Goal: Task Accomplishment & Management: Use online tool/utility

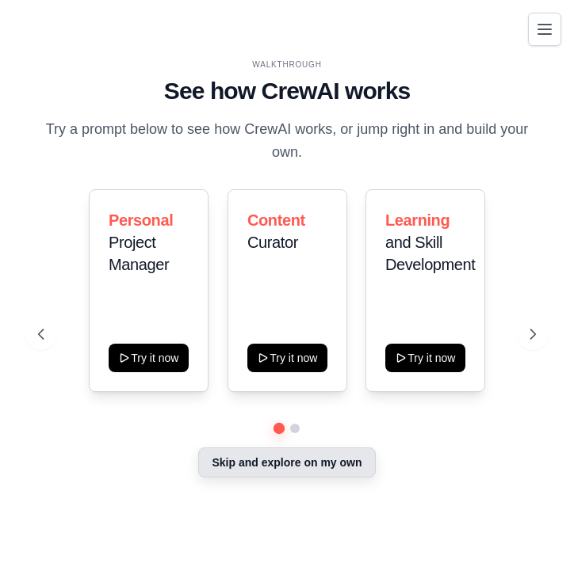
click at [241, 472] on button "Skip and explore on my own" at bounding box center [286, 463] width 177 height 30
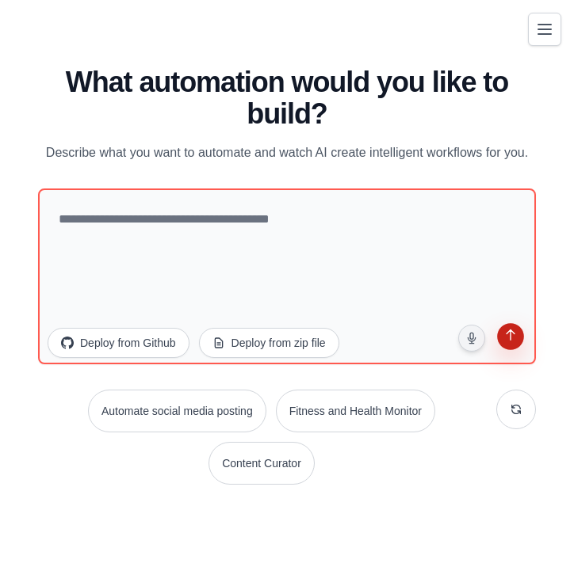
click at [506, 353] on button "submit" at bounding box center [510, 338] width 30 height 30
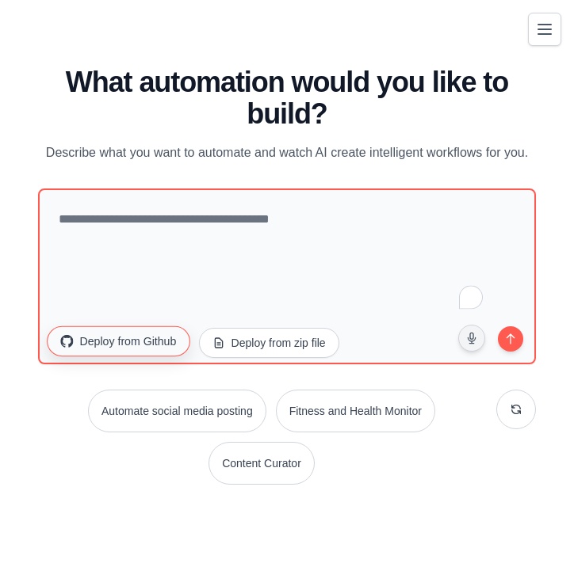
click at [171, 346] on button "Deploy from Github" at bounding box center [118, 341] width 143 height 30
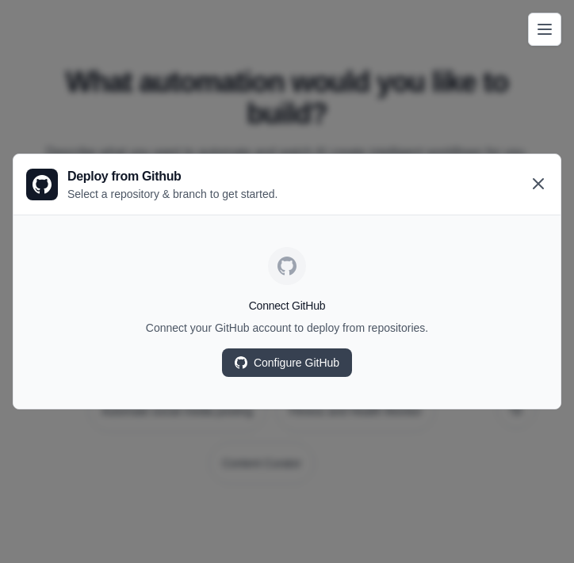
click at [546, 179] on icon at bounding box center [537, 183] width 19 height 19
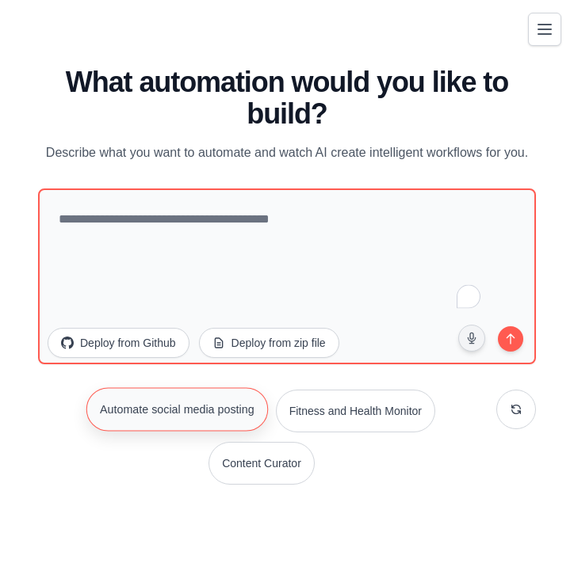
click at [181, 421] on button "Automate social media posting" at bounding box center [176, 409] width 181 height 44
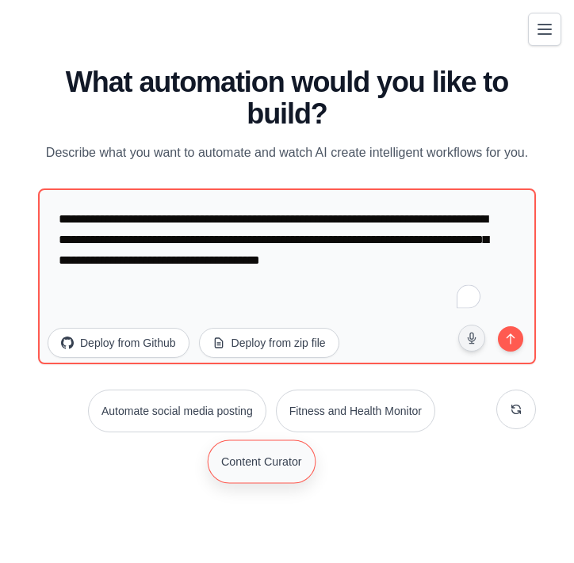
click at [273, 465] on button "Content Curator" at bounding box center [262, 462] width 108 height 44
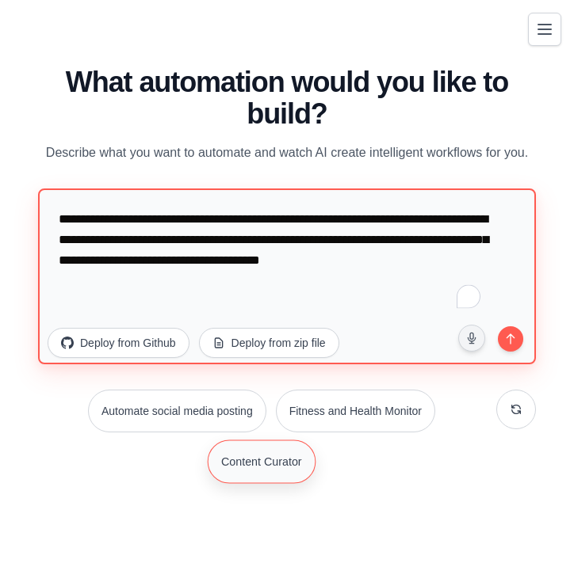
type textarea "**********"
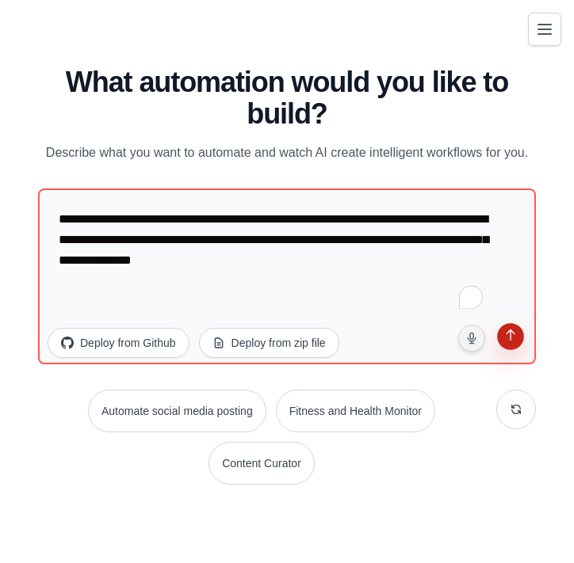
click at [509, 341] on icon "submit" at bounding box center [509, 336] width 9 height 11
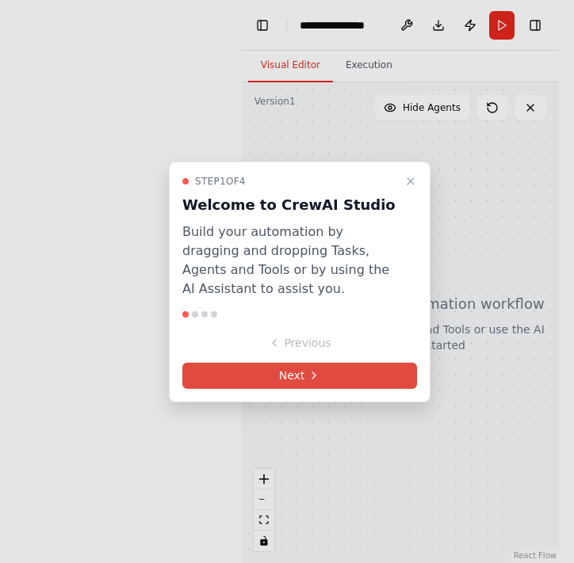
click at [356, 370] on button "Next" at bounding box center [299, 376] width 234 height 26
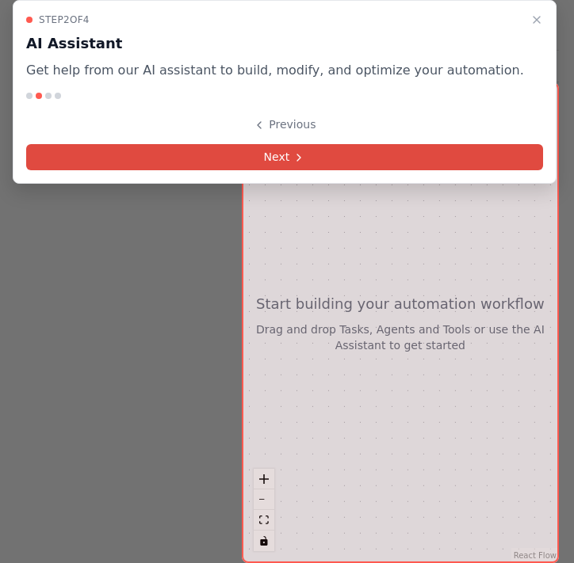
click at [392, 157] on button "Next" at bounding box center [284, 157] width 517 height 26
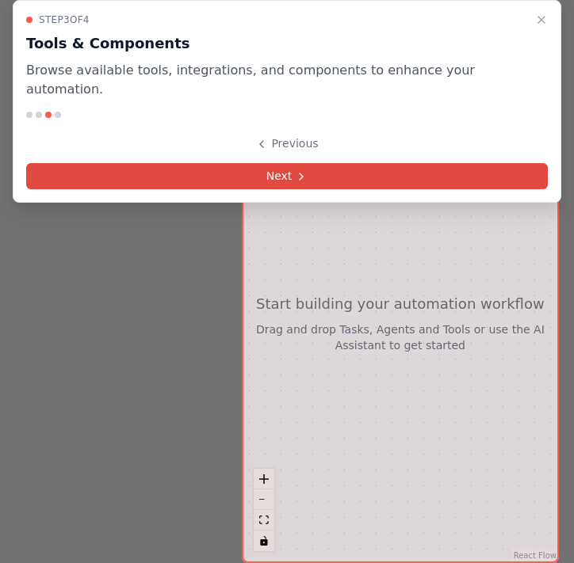
click at [368, 163] on button "Next" at bounding box center [286, 176] width 521 height 26
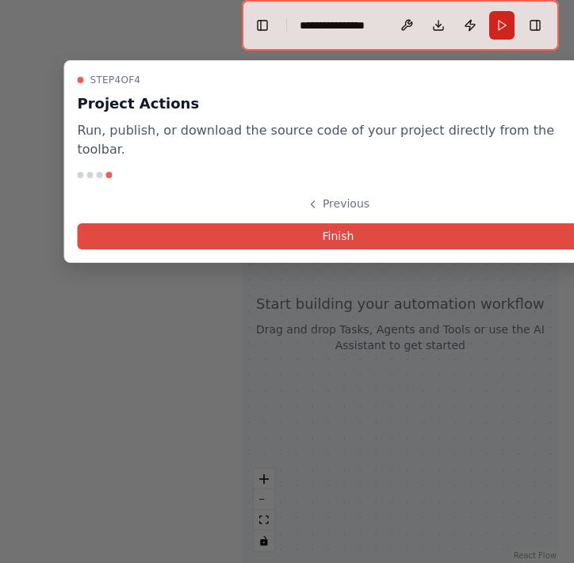
click at [241, 223] on button "Finish" at bounding box center [338, 236] width 521 height 26
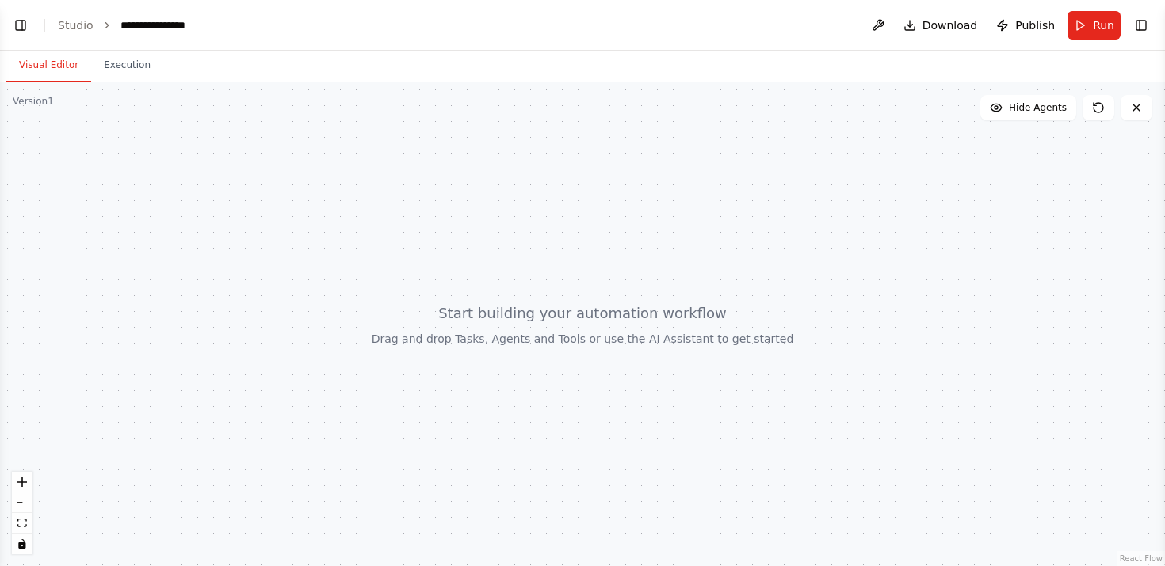
select select "****"
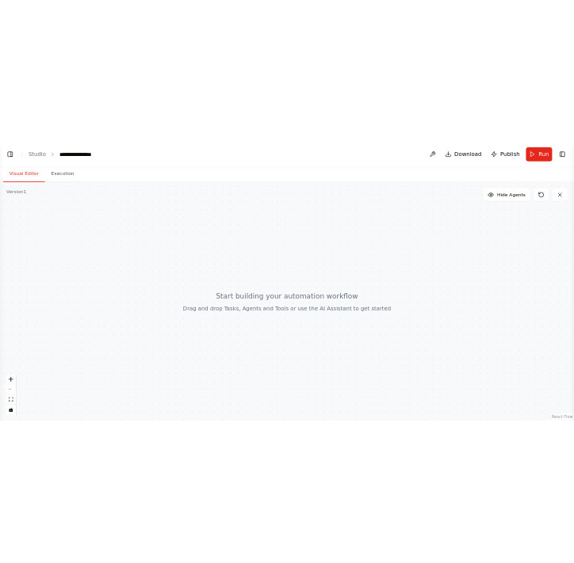
scroll to position [113, 0]
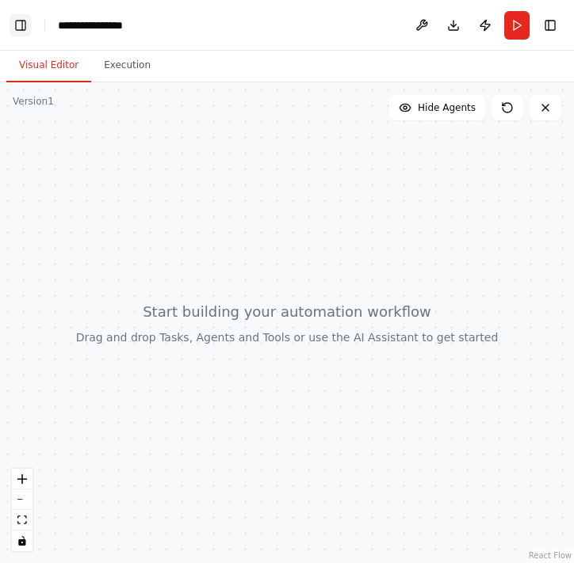
click at [14, 25] on button "Toggle Left Sidebar" at bounding box center [21, 25] width 22 height 22
click at [23, 26] on button "Toggle Left Sidebar" at bounding box center [21, 25] width 22 height 22
click at [17, 24] on button "Toggle Left Sidebar" at bounding box center [21, 25] width 22 height 22
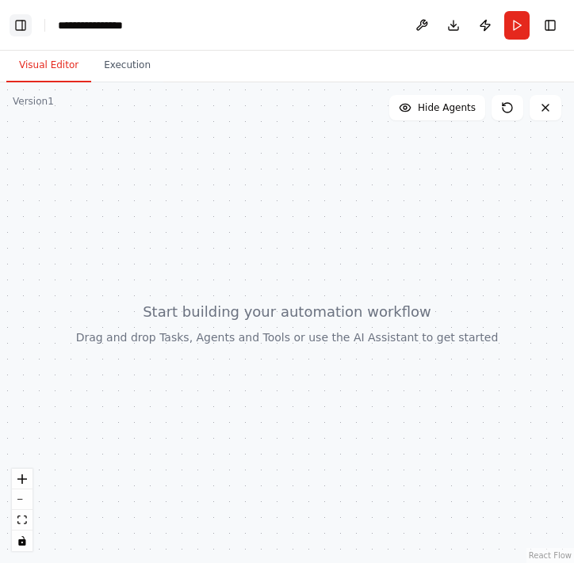
click at [17, 24] on button "Toggle Left Sidebar" at bounding box center [21, 25] width 22 height 22
click at [435, 109] on span "Hide Agents" at bounding box center [446, 107] width 58 height 13
click at [435, 109] on span "Show Agents" at bounding box center [445, 107] width 62 height 13
